Goal: Navigation & Orientation: Find specific page/section

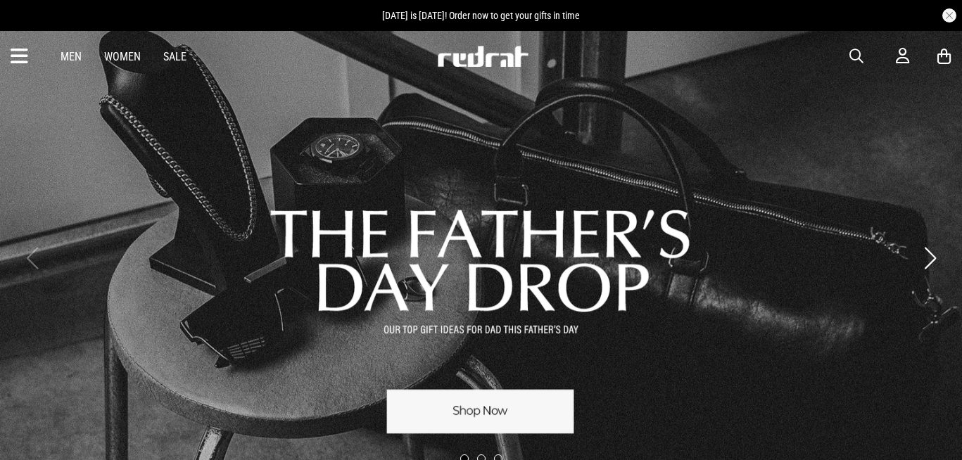
click at [855, 51] on span "button" at bounding box center [857, 56] width 14 height 17
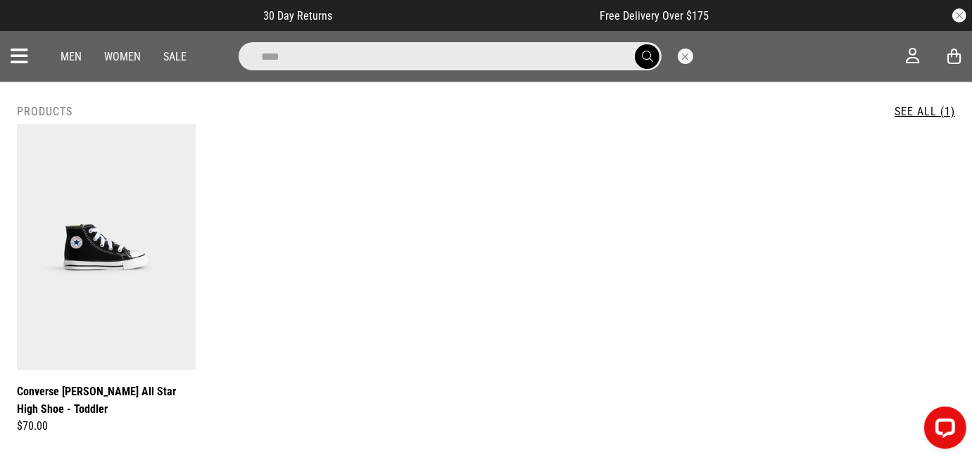
drag, startPoint x: 536, startPoint y: 57, endPoint x: -3, endPoint y: -73, distance: 554.8
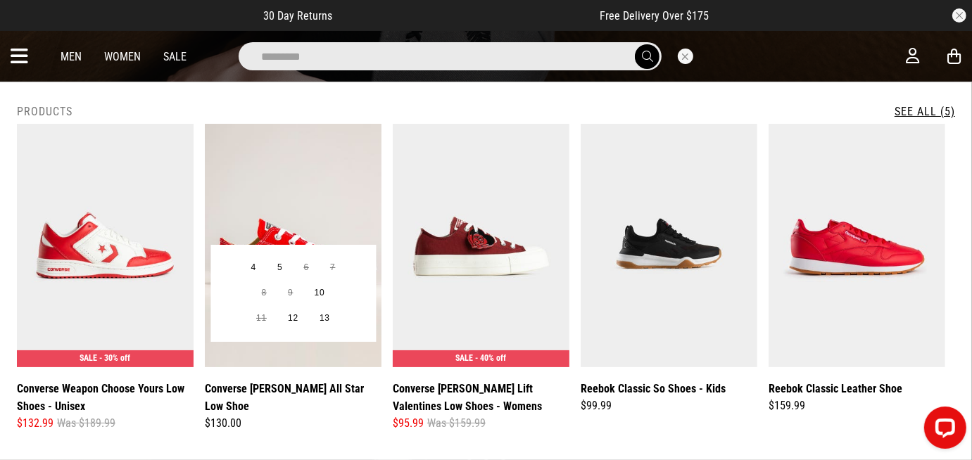
type input "*********"
click at [321, 192] on img at bounding box center [293, 246] width 177 height 244
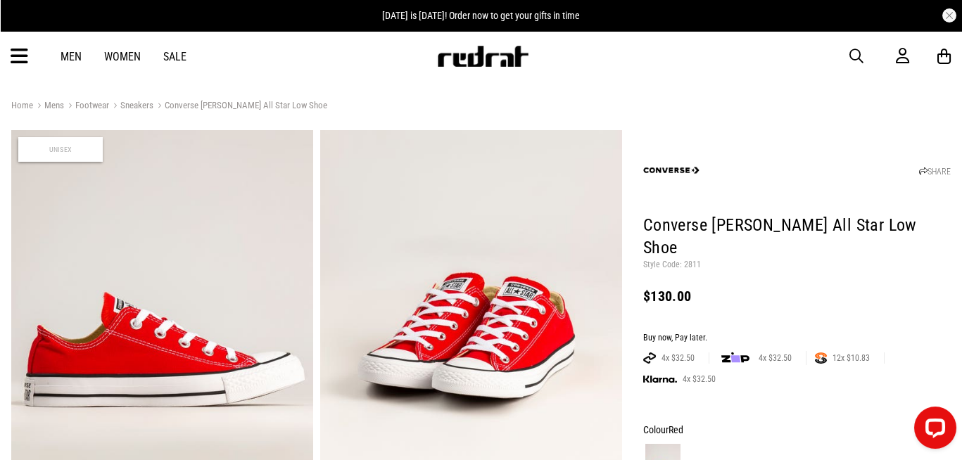
click at [20, 53] on icon at bounding box center [20, 56] width 18 height 23
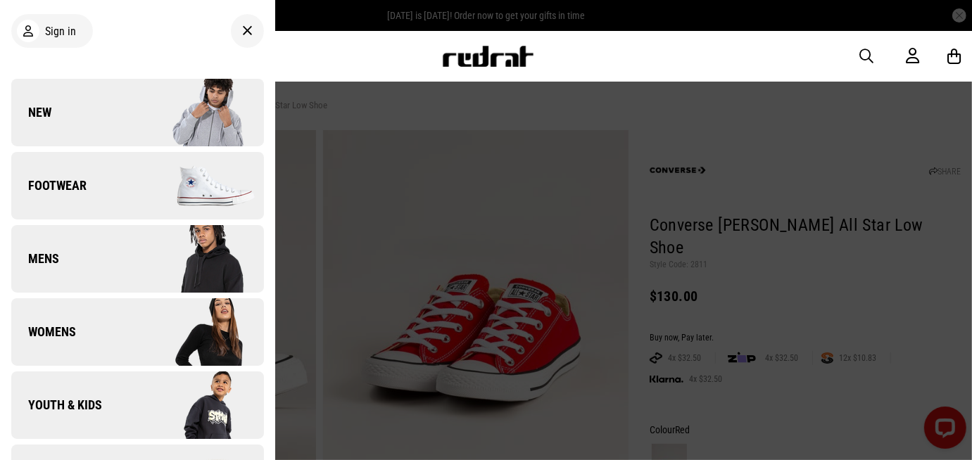
click at [99, 111] on link "New" at bounding box center [137, 113] width 253 height 68
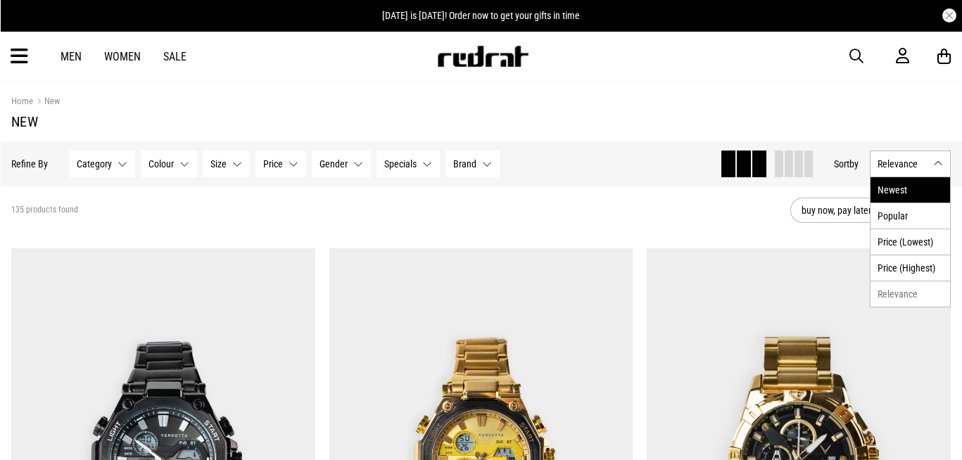
click at [941, 193] on li "Newest" at bounding box center [911, 189] width 80 height 25
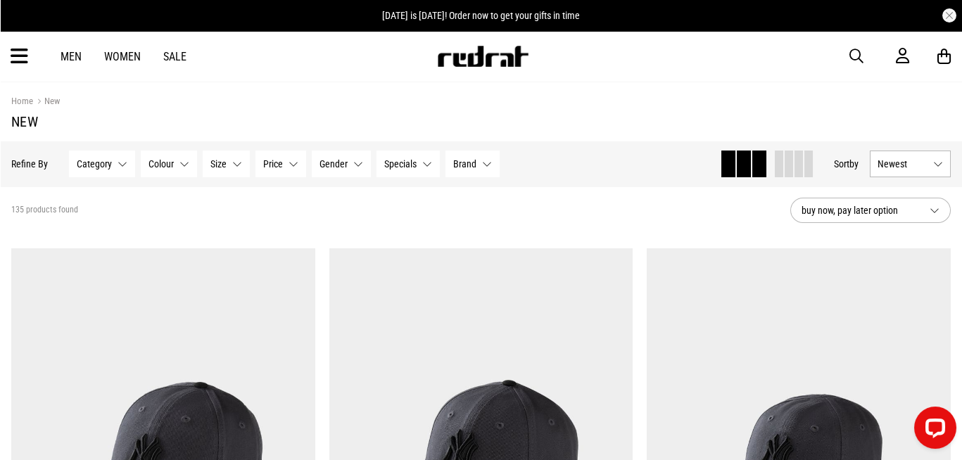
click at [953, 11] on button "button" at bounding box center [950, 15] width 14 height 14
